Goal: Check status: Check status

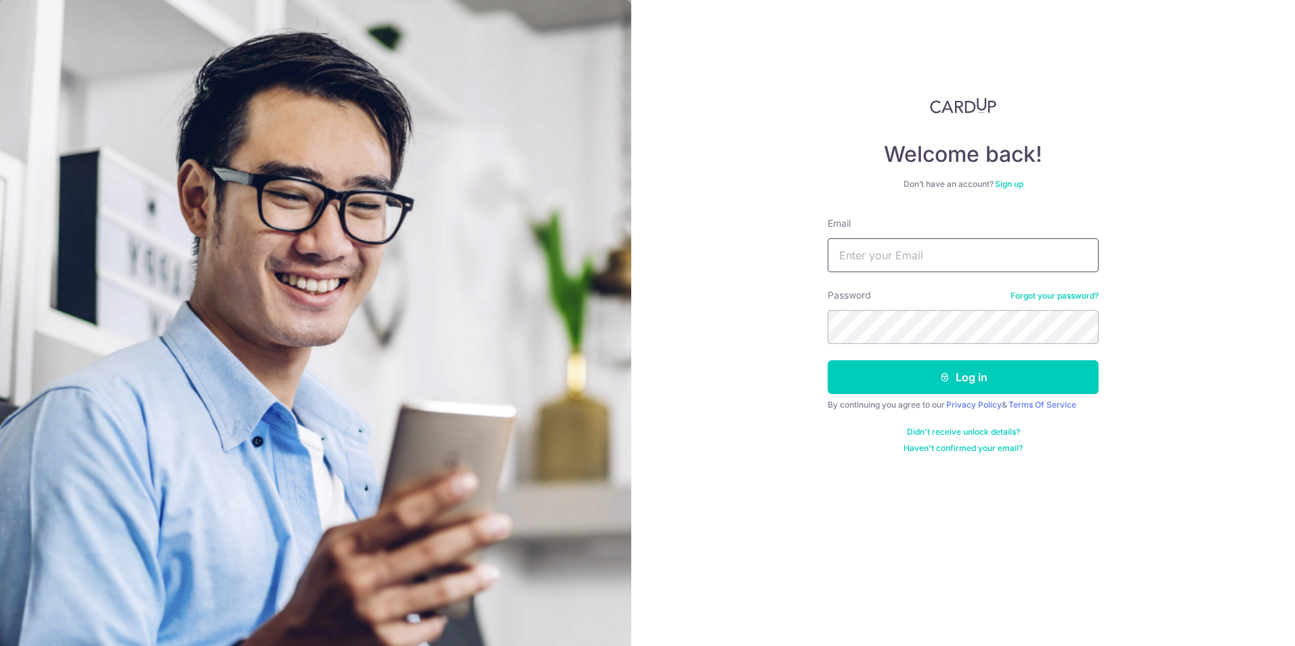
type input "[EMAIL_ADDRESS][DOMAIN_NAME]"
click at [956, 381] on button "Log in" at bounding box center [963, 377] width 271 height 34
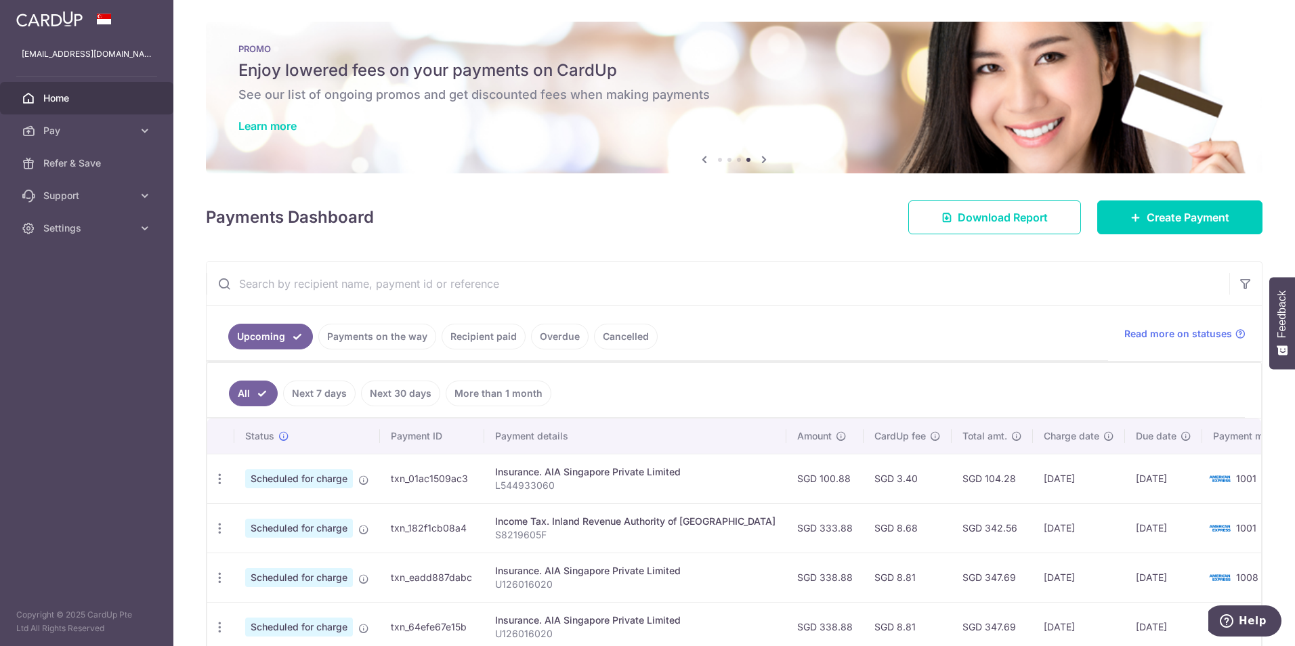
click at [402, 343] on link "Payments on the way" at bounding box center [377, 337] width 118 height 26
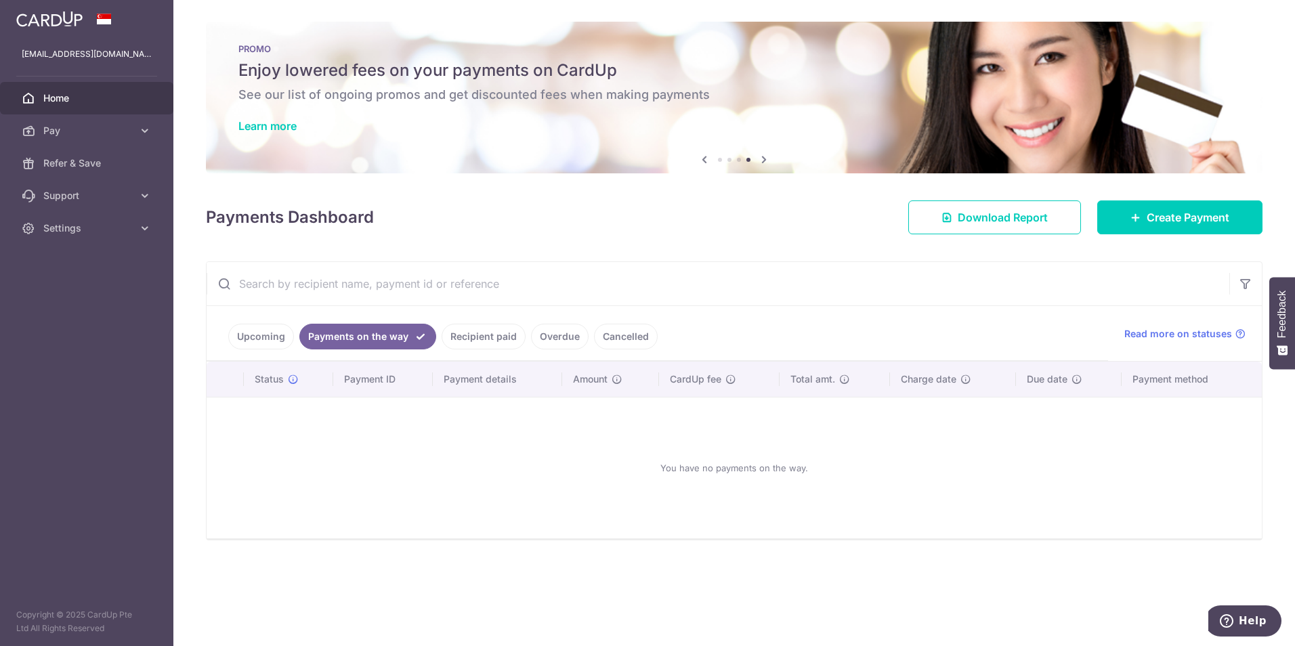
click at [492, 337] on link "Recipient paid" at bounding box center [484, 337] width 84 height 26
